Goal: Task Accomplishment & Management: Use online tool/utility

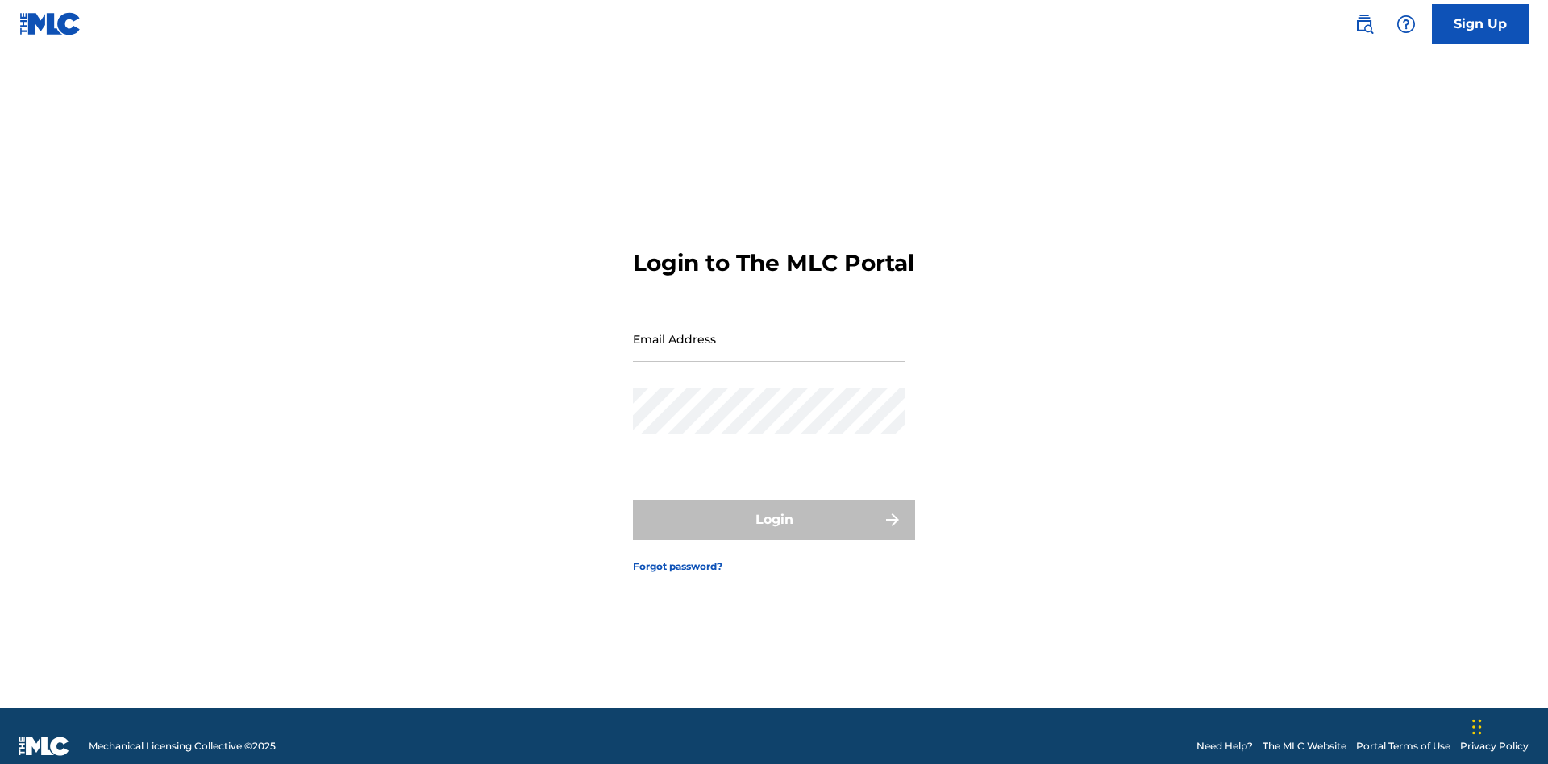
scroll to position [21, 0]
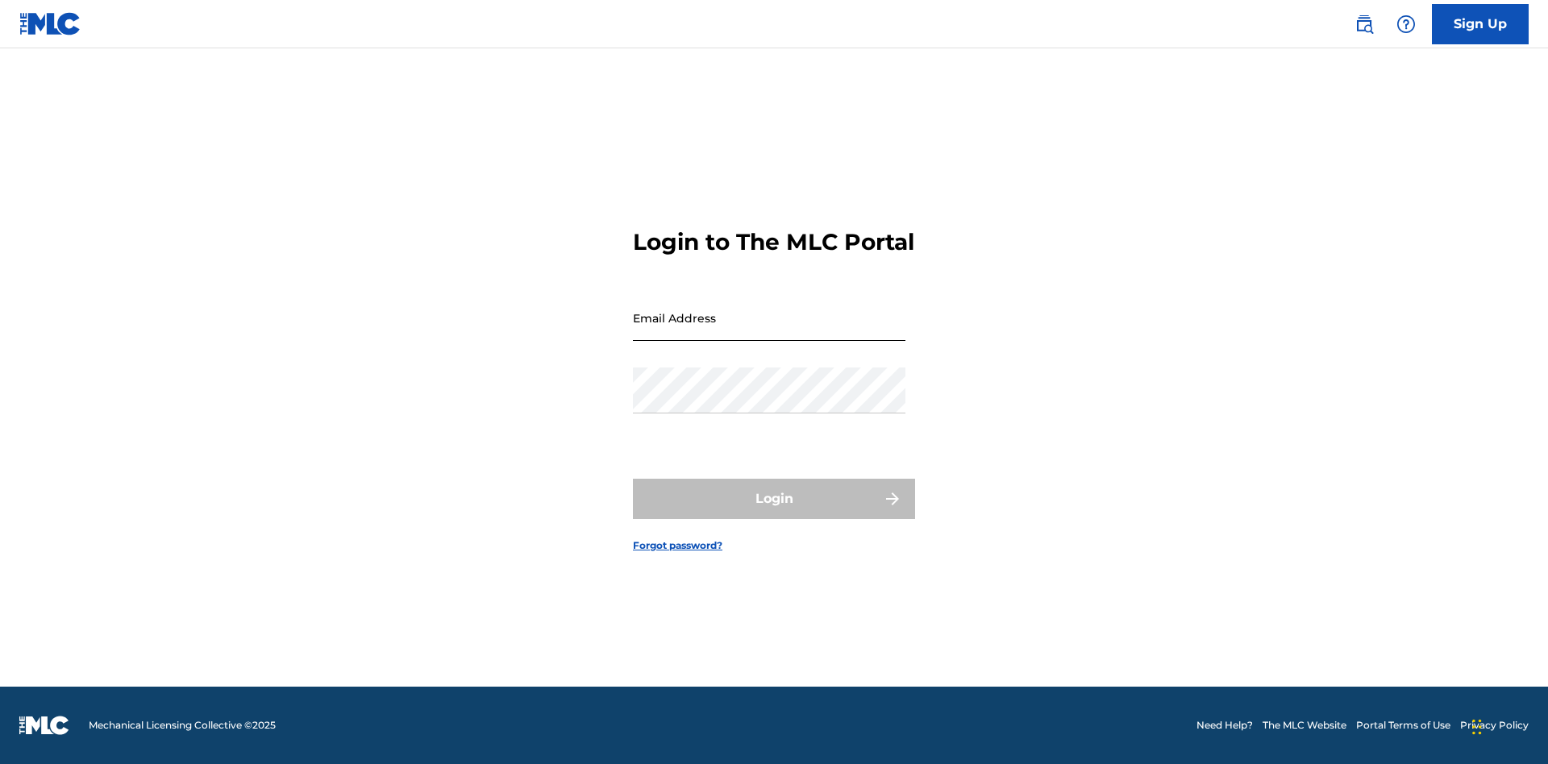
click at [769, 331] on input "Email Address" at bounding box center [769, 318] width 273 height 46
type input "[EMAIL_ADDRESS][DOMAIN_NAME]"
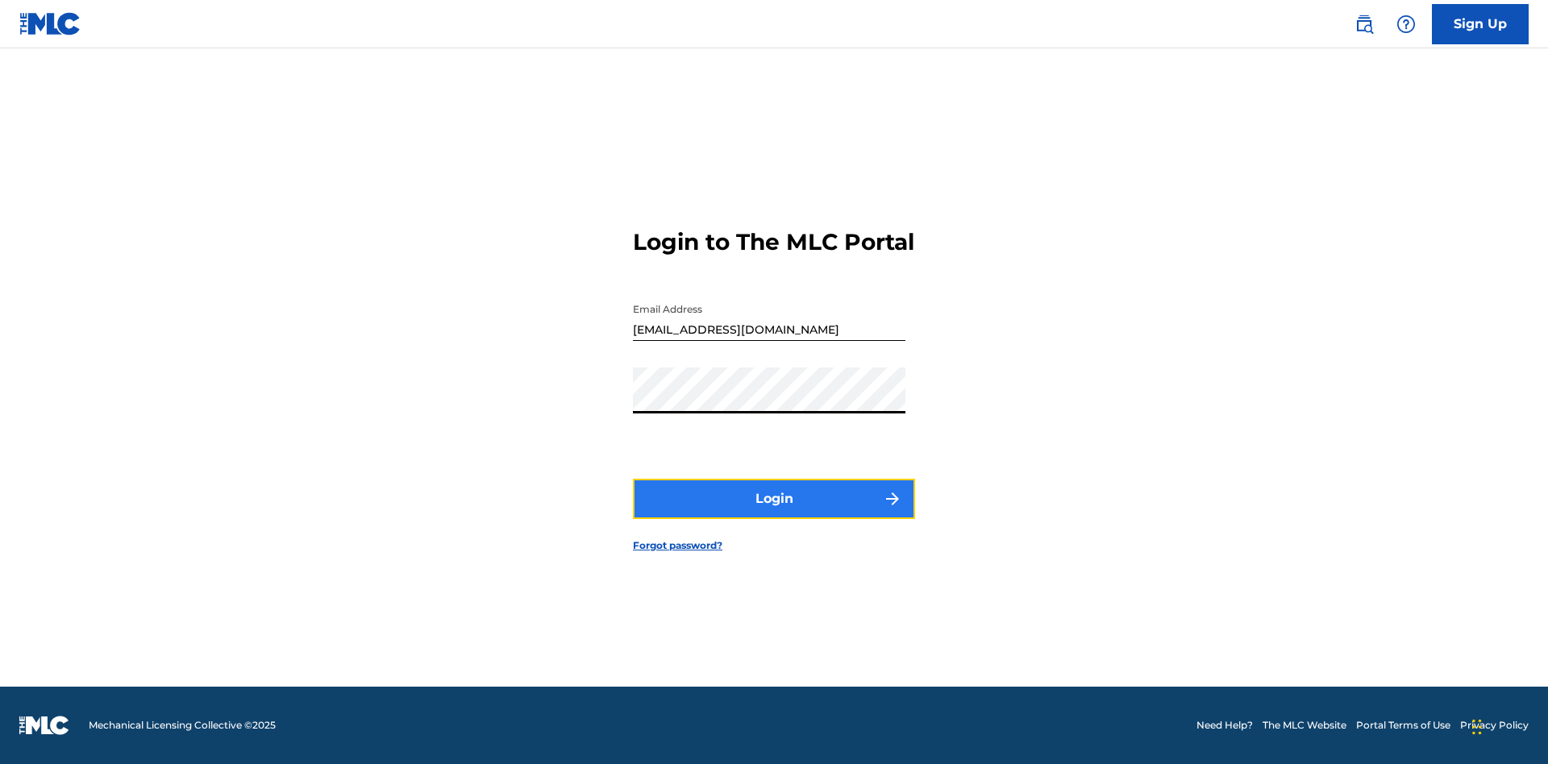
click at [774, 513] on button "Login" at bounding box center [774, 499] width 282 height 40
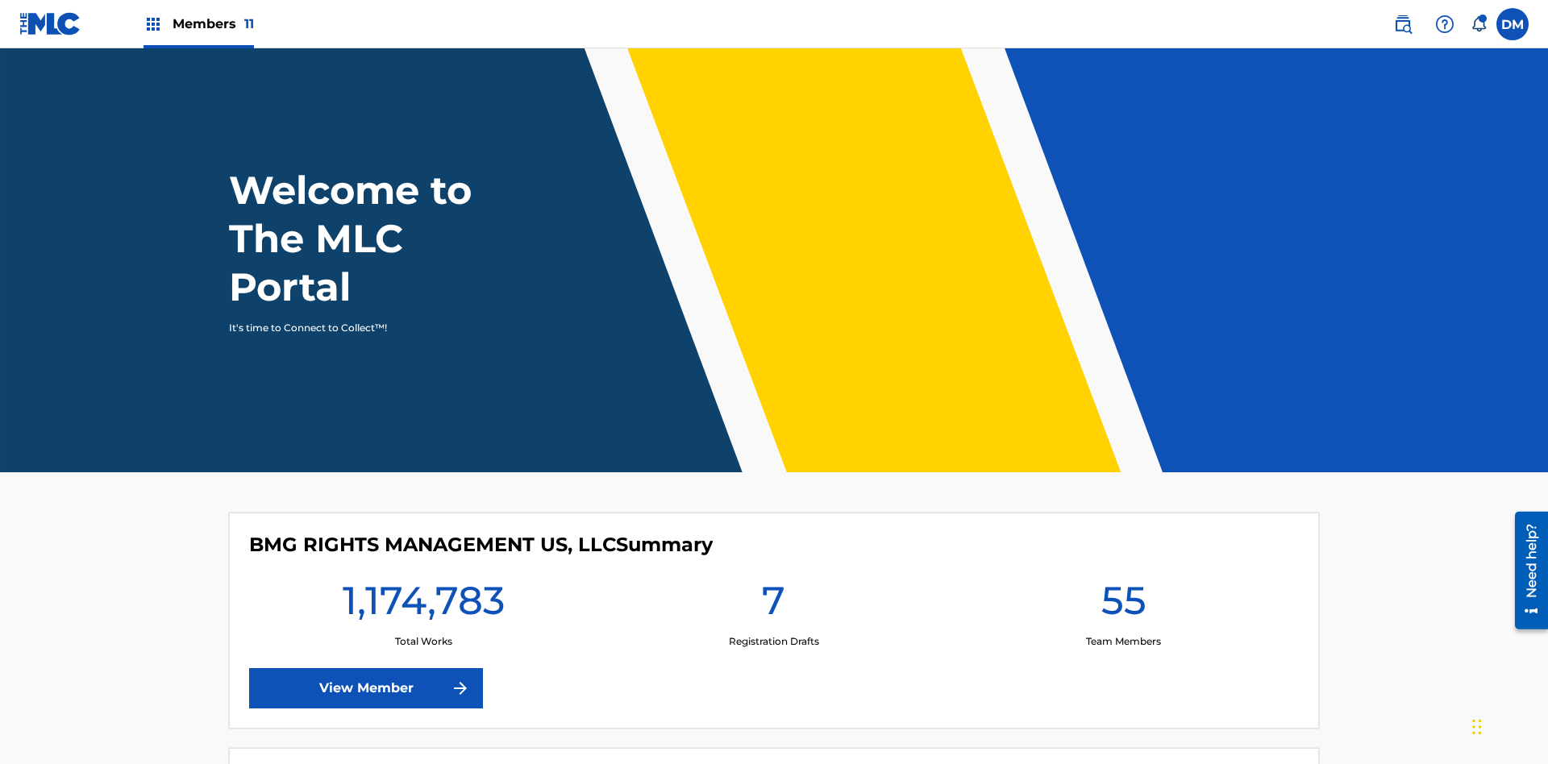
click at [198, 23] on span "Members 11" at bounding box center [213, 24] width 81 height 19
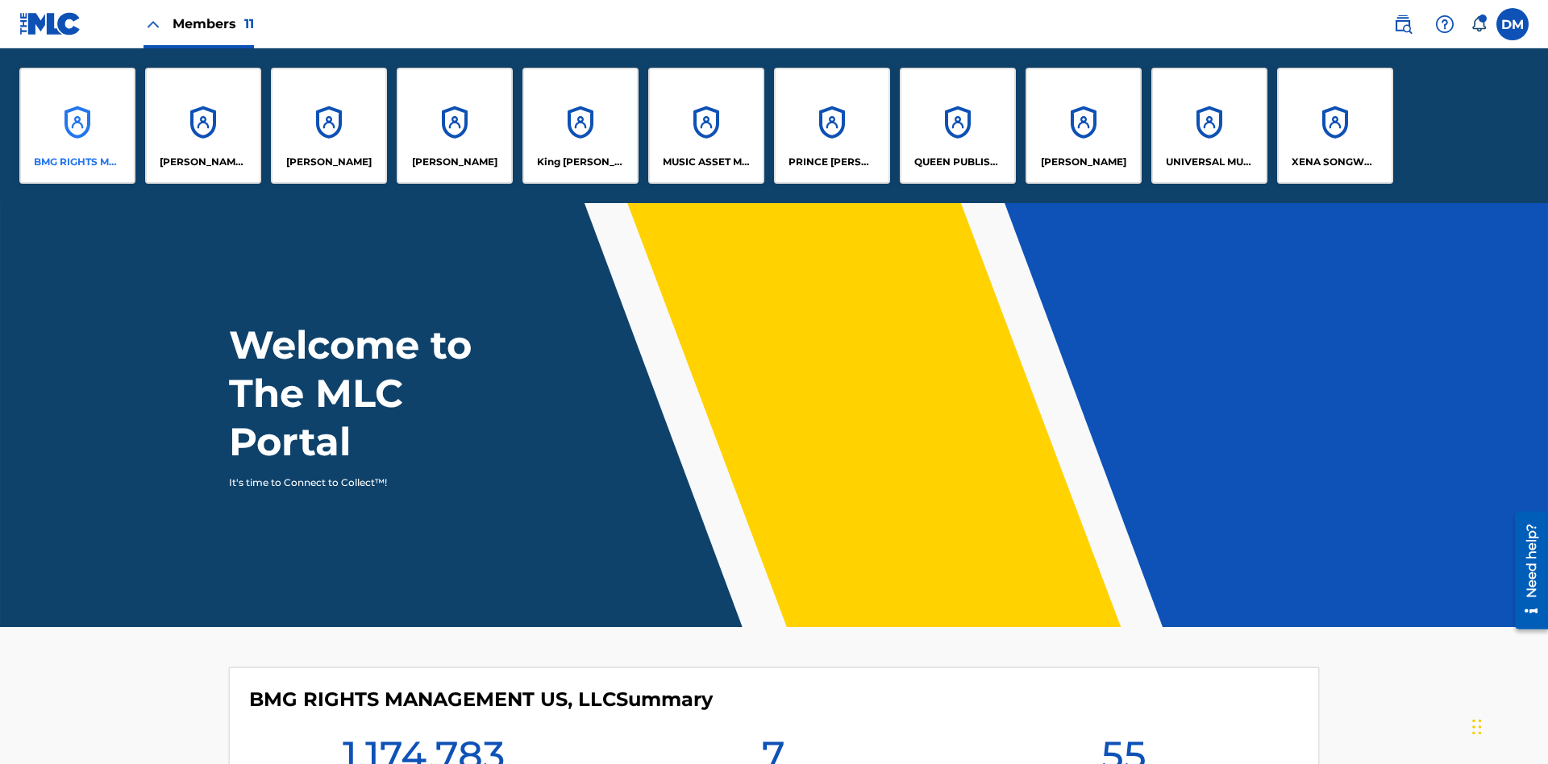
click at [77, 162] on p "BMG RIGHTS MANAGEMENT US, LLC" at bounding box center [78, 162] width 88 height 15
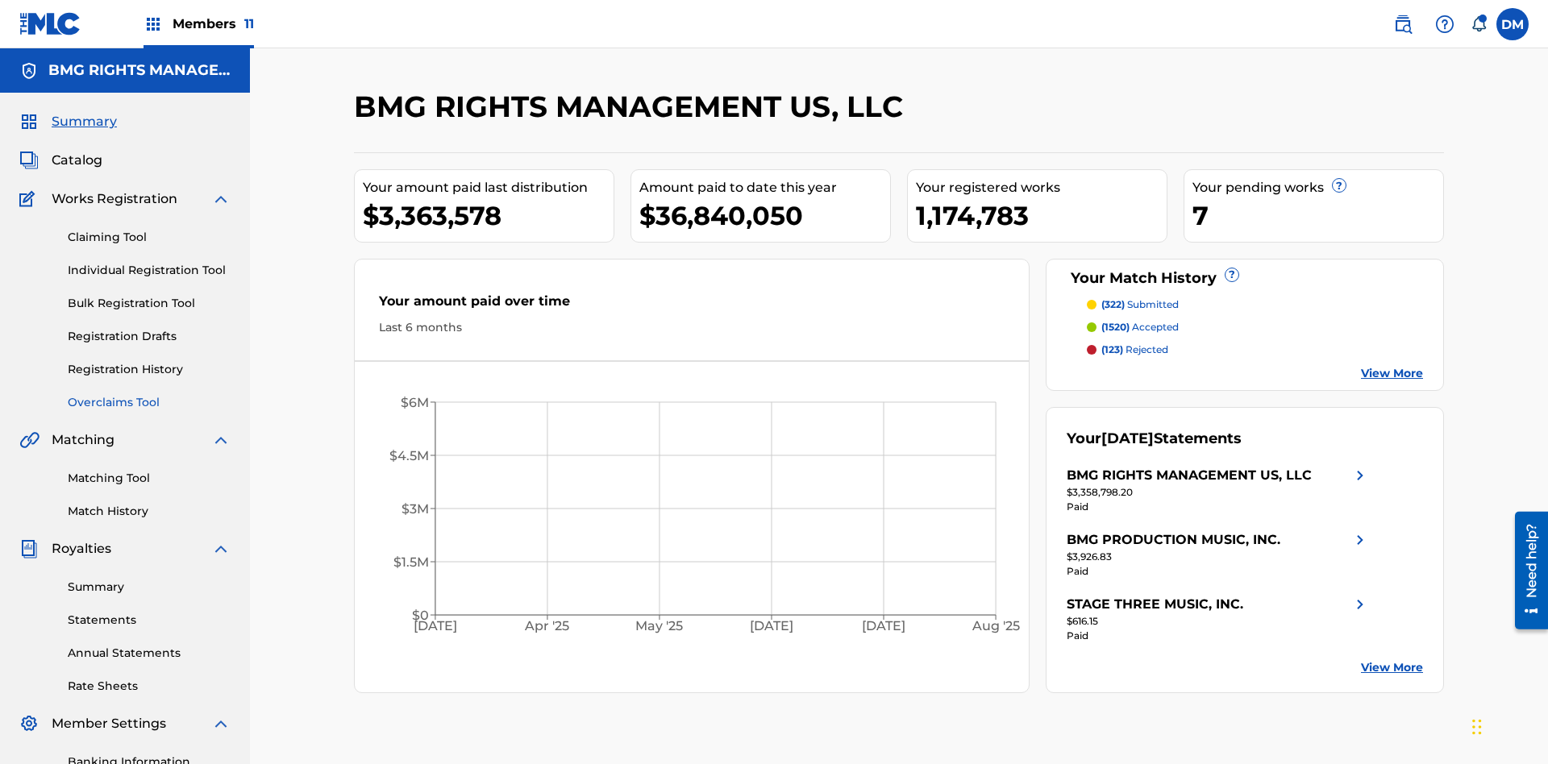
click at [149, 394] on link "Overclaims Tool" at bounding box center [149, 402] width 163 height 17
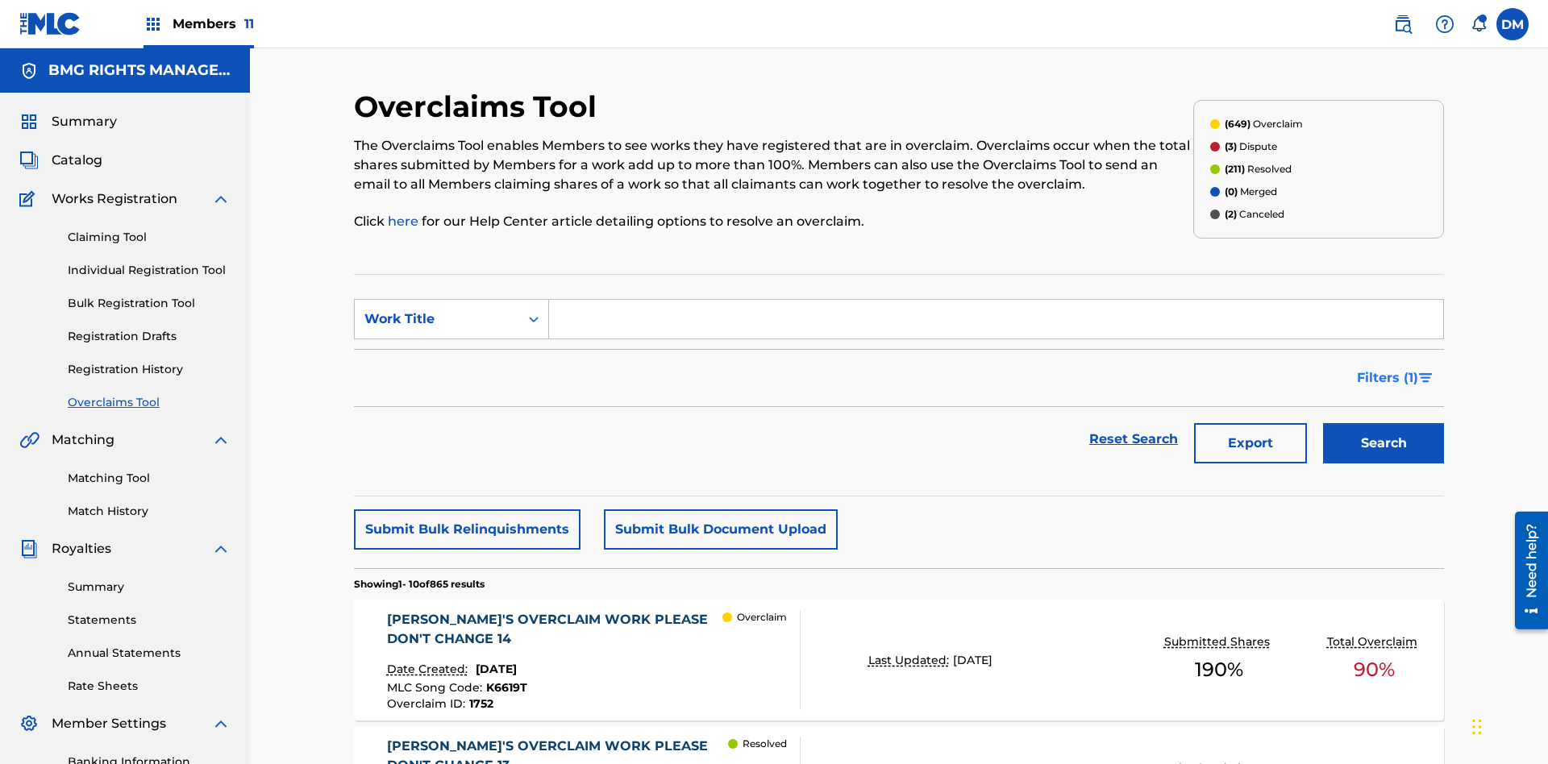
click at [1387, 368] on span "Filters ( 1 )" at bounding box center [1387, 377] width 61 height 19
click at [0, 0] on div "Search Form" at bounding box center [0, 0] width 0 height 0
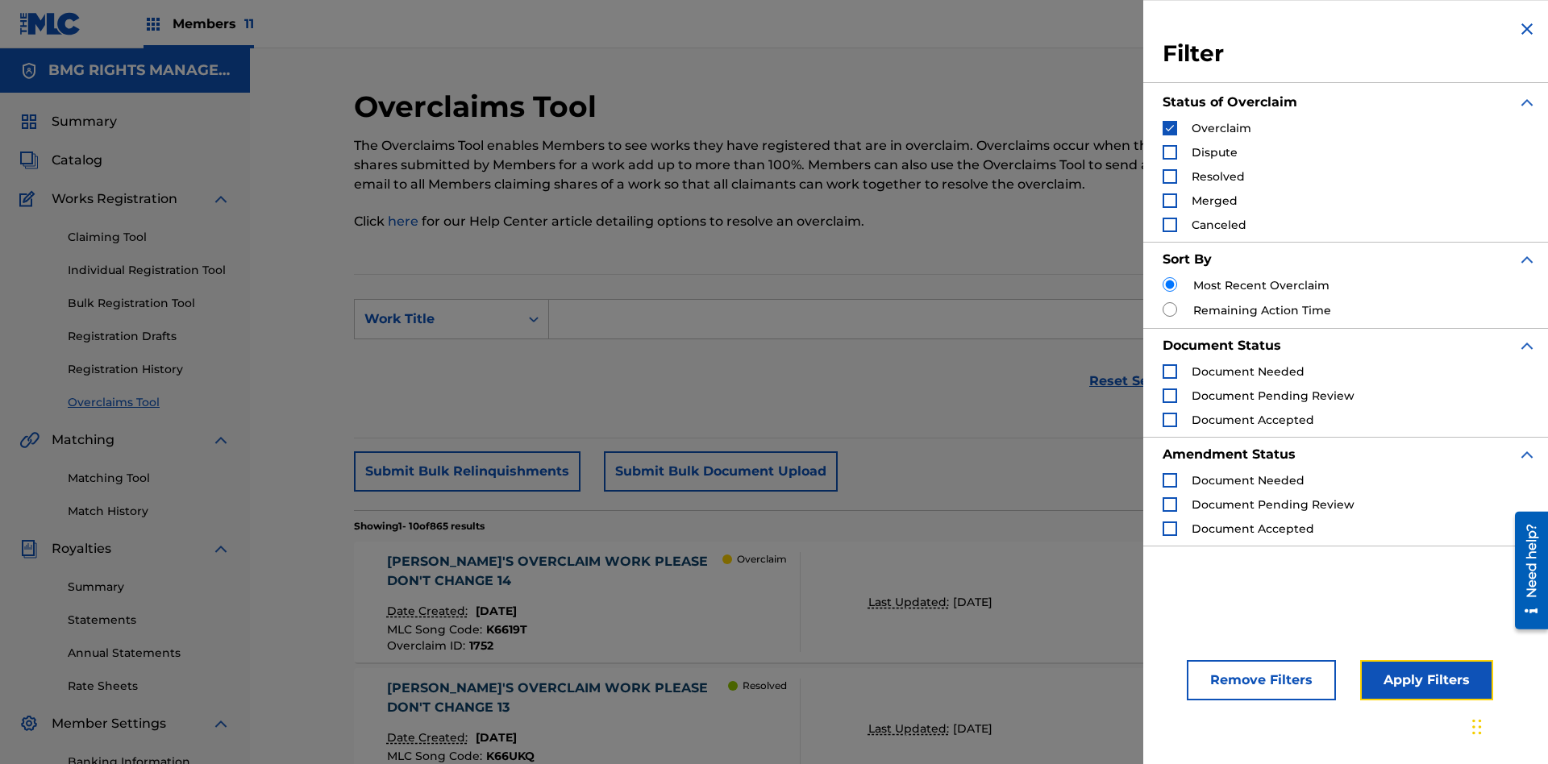
click at [1424, 680] on button "Apply Filters" at bounding box center [1426, 680] width 133 height 40
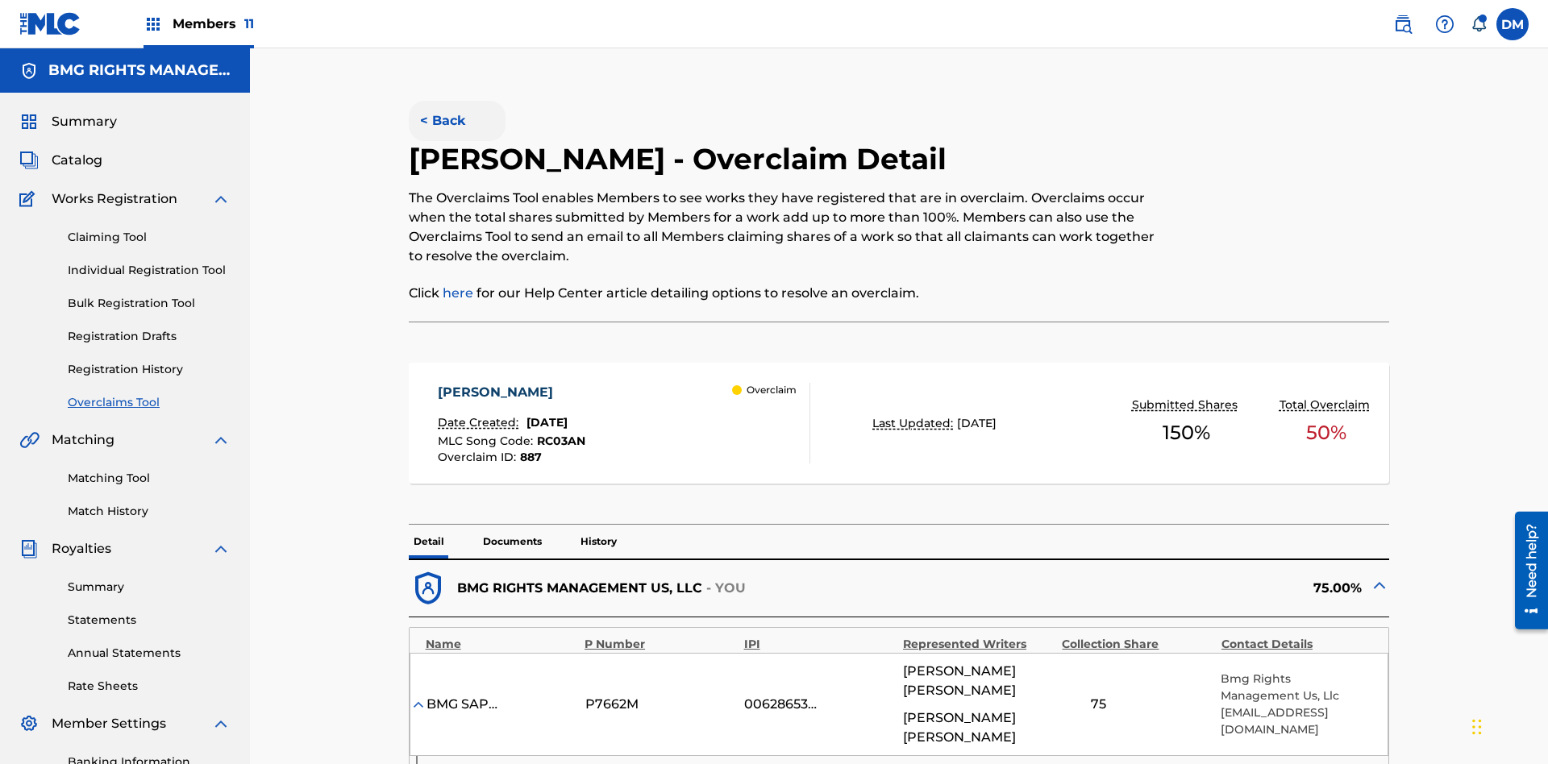
click at [456, 117] on button "< Back" at bounding box center [457, 121] width 97 height 40
